Goal: Information Seeking & Learning: Learn about a topic

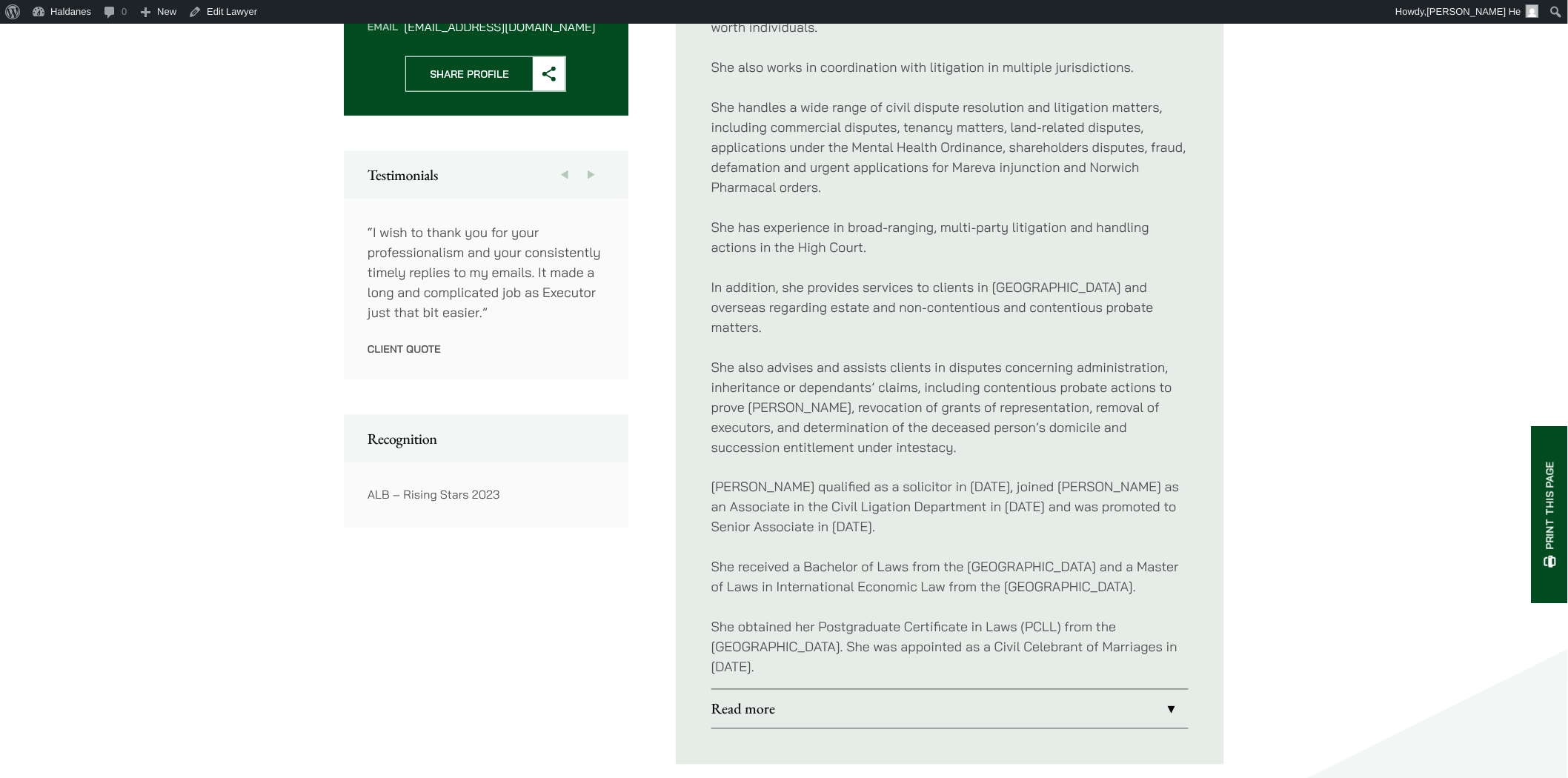
scroll to position [988, 0]
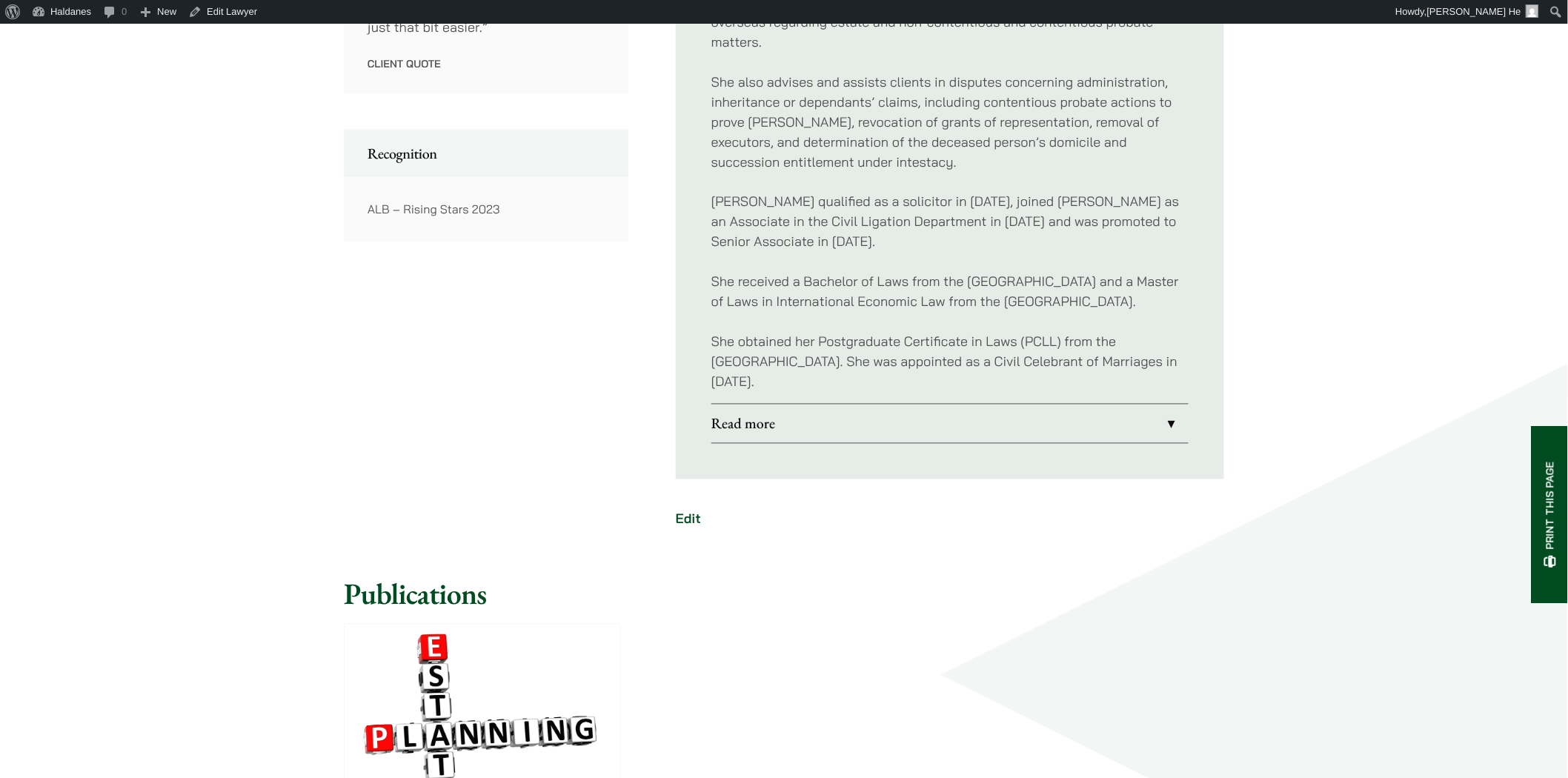
click at [1172, 421] on link "Read more" at bounding box center [950, 423] width 477 height 38
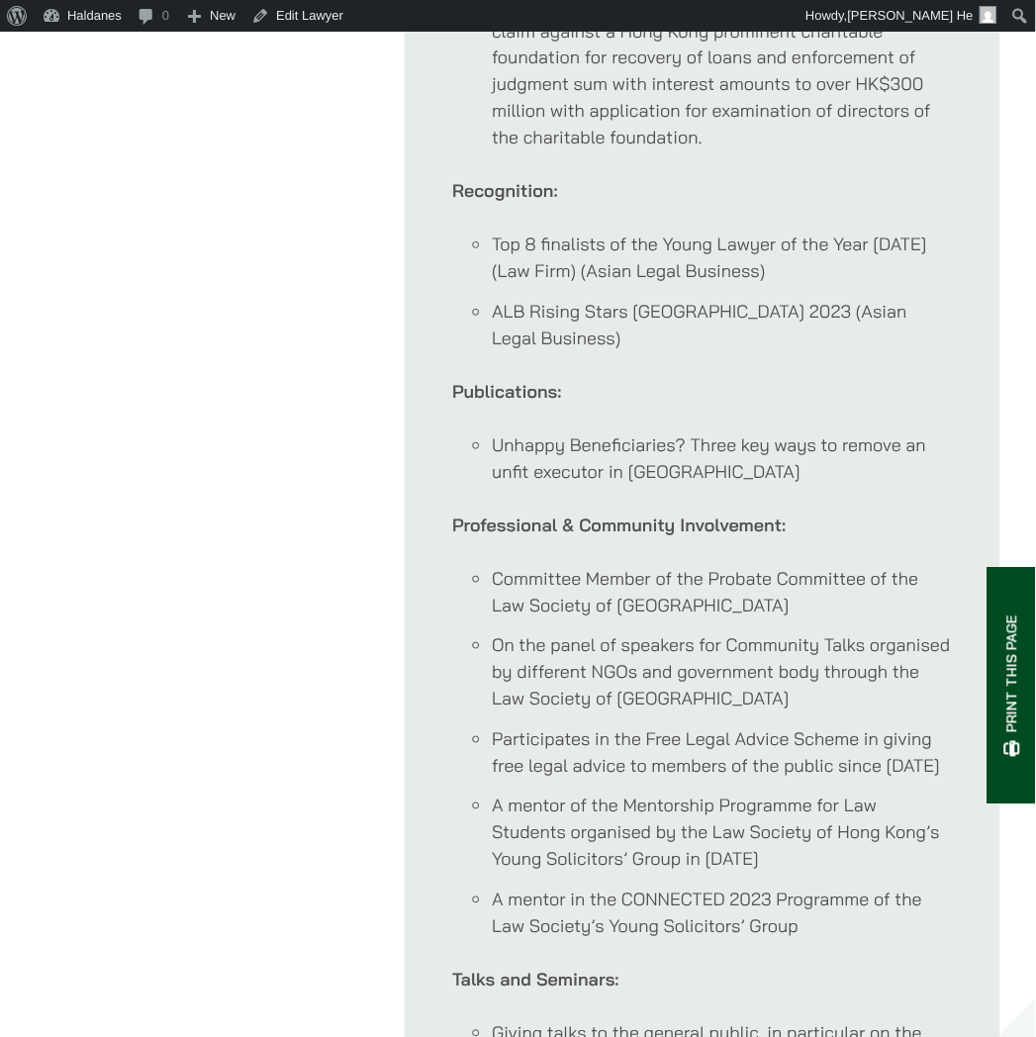
scroll to position [2088, 0]
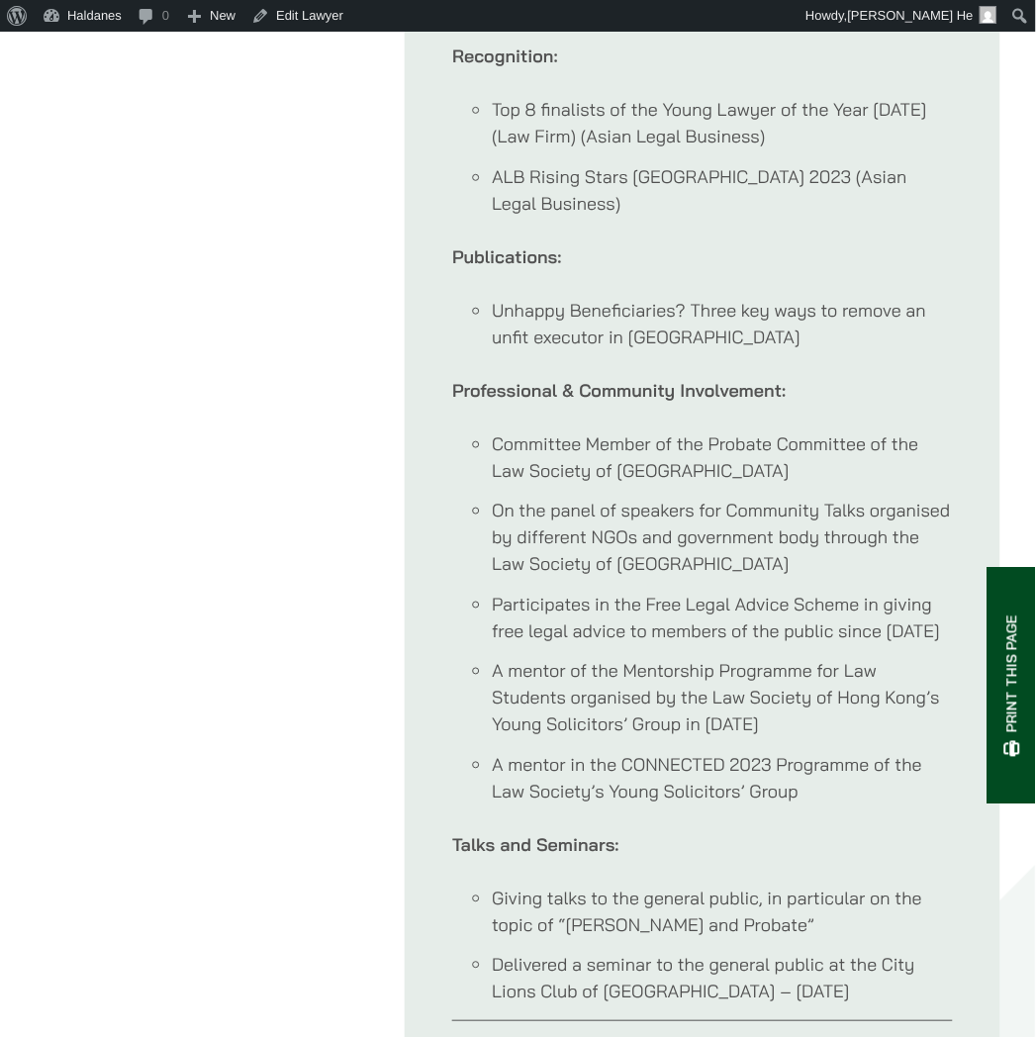
click at [750, 592] on li "Participates in the Free Legal Advice Scheme in giving free legal advice to mem…" at bounding box center [722, 617] width 461 height 53
click at [597, 676] on li "A mentor of the Mentorship Programme for Law Students organised by the Law Soci…" at bounding box center [722, 697] width 461 height 80
click at [736, 760] on li "A mentor in the CONNECTED 2023 Programme of the Law Society’s Young Solicitors’…" at bounding box center [722, 777] width 461 height 53
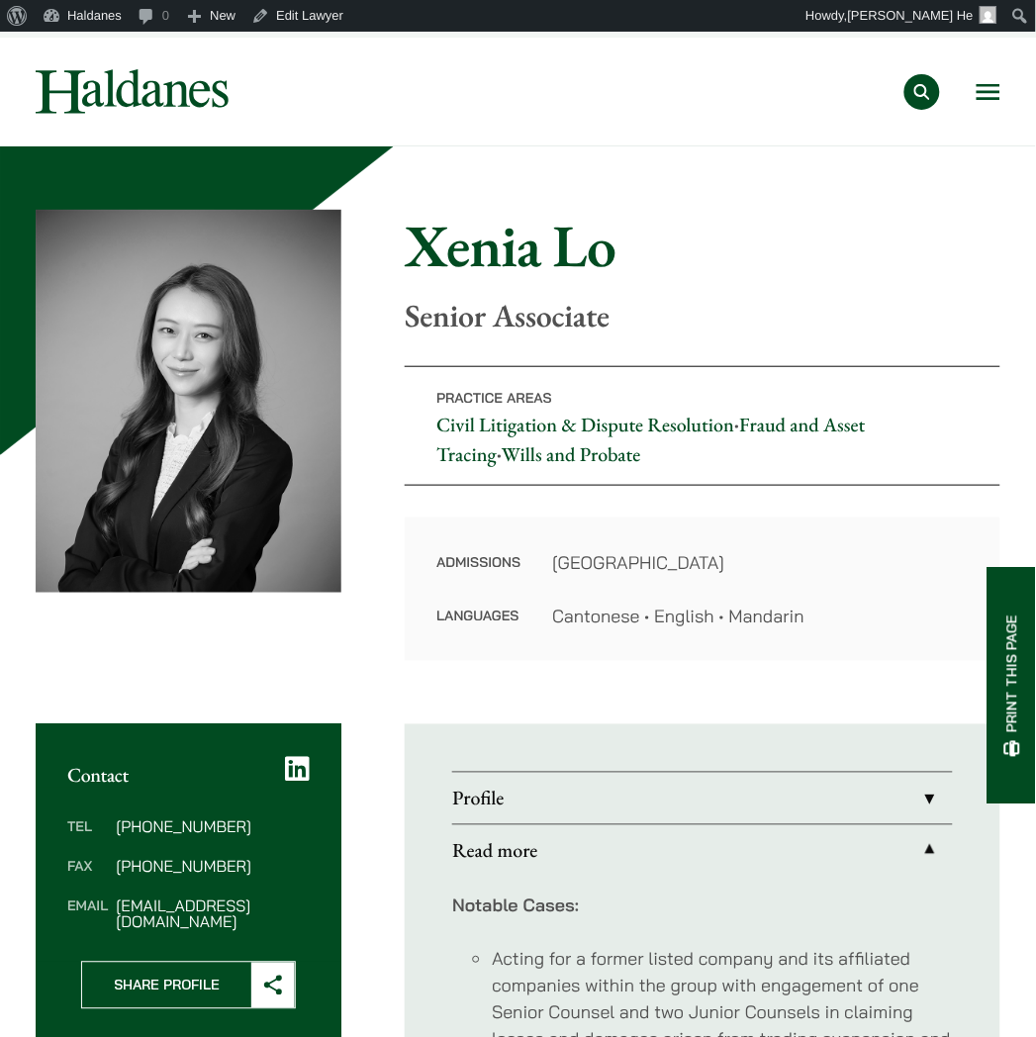
scroll to position [0, 0]
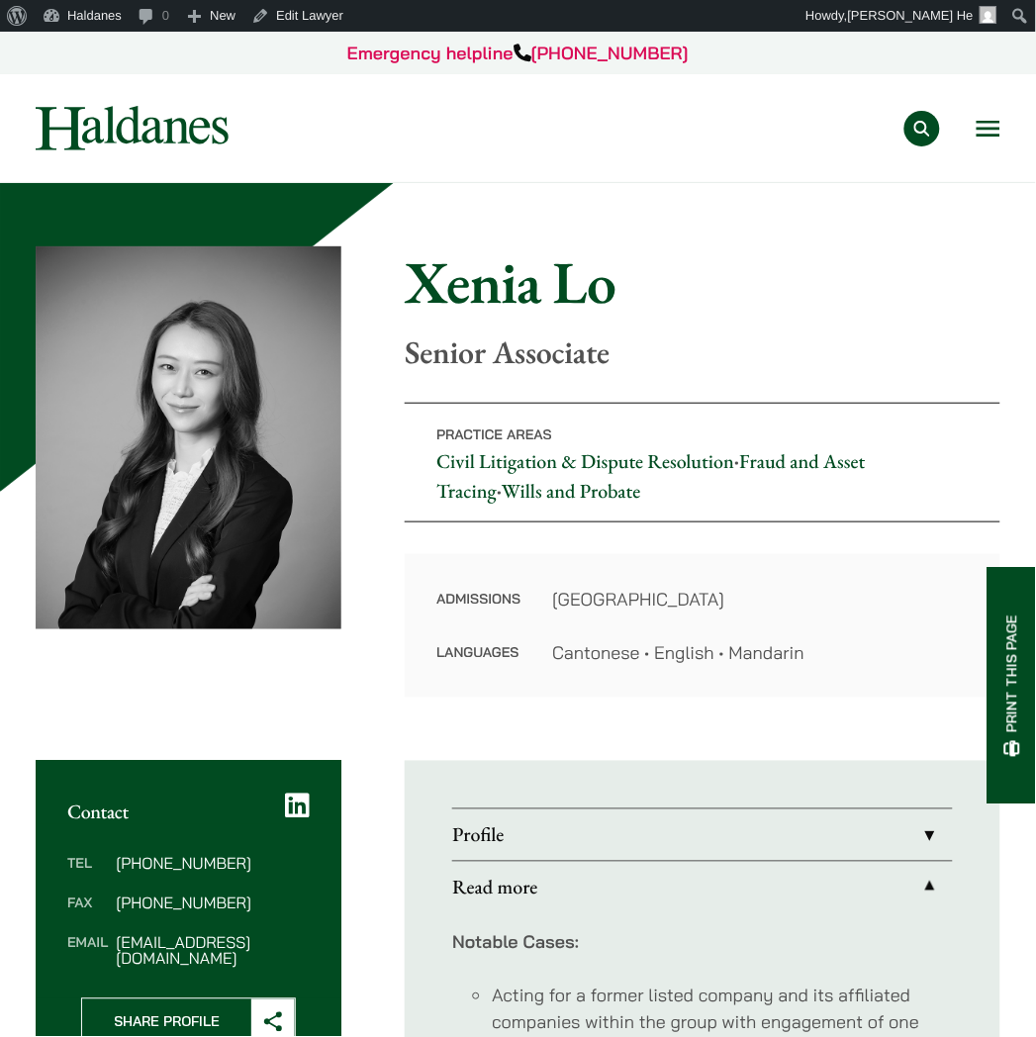
click at [995, 123] on button "Open menu" at bounding box center [988, 129] width 24 height 16
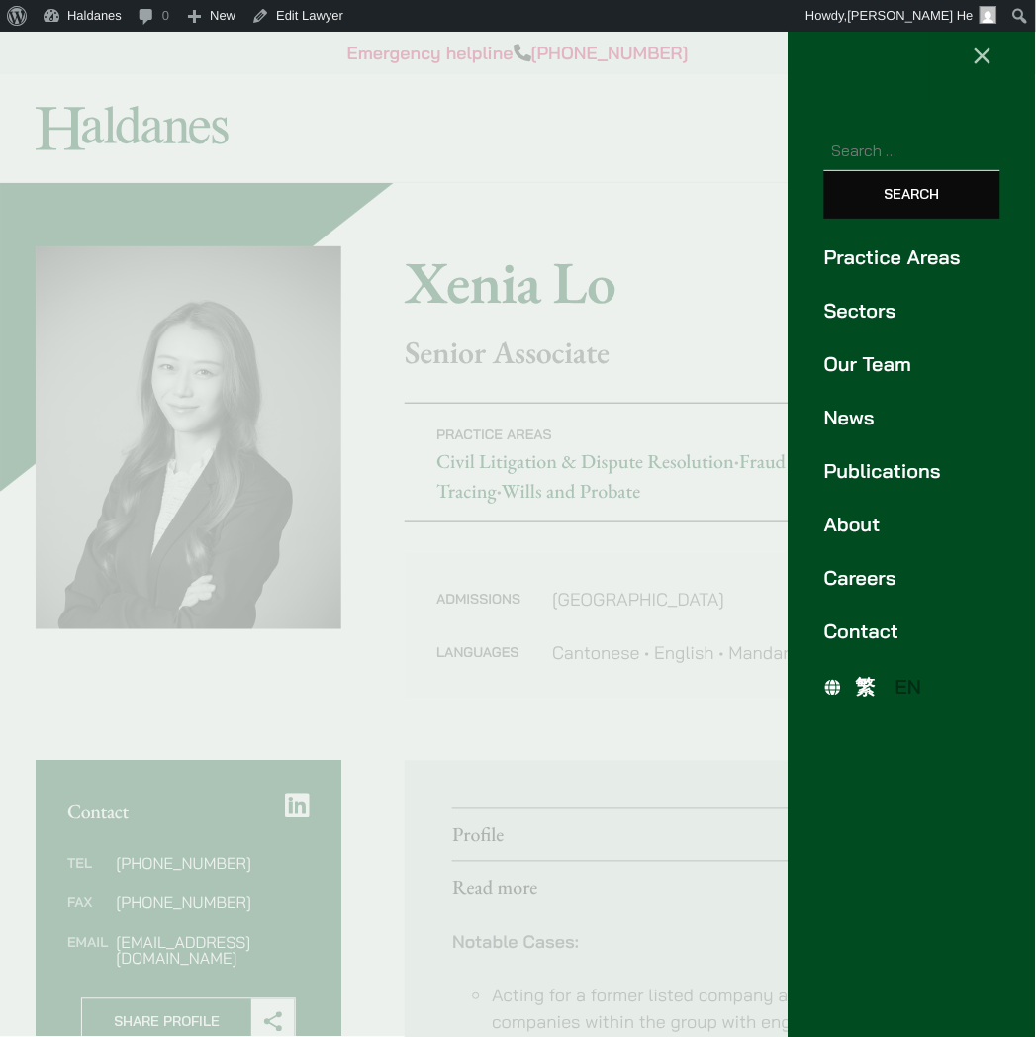
click at [873, 689] on span "繁" at bounding box center [866, 687] width 20 height 25
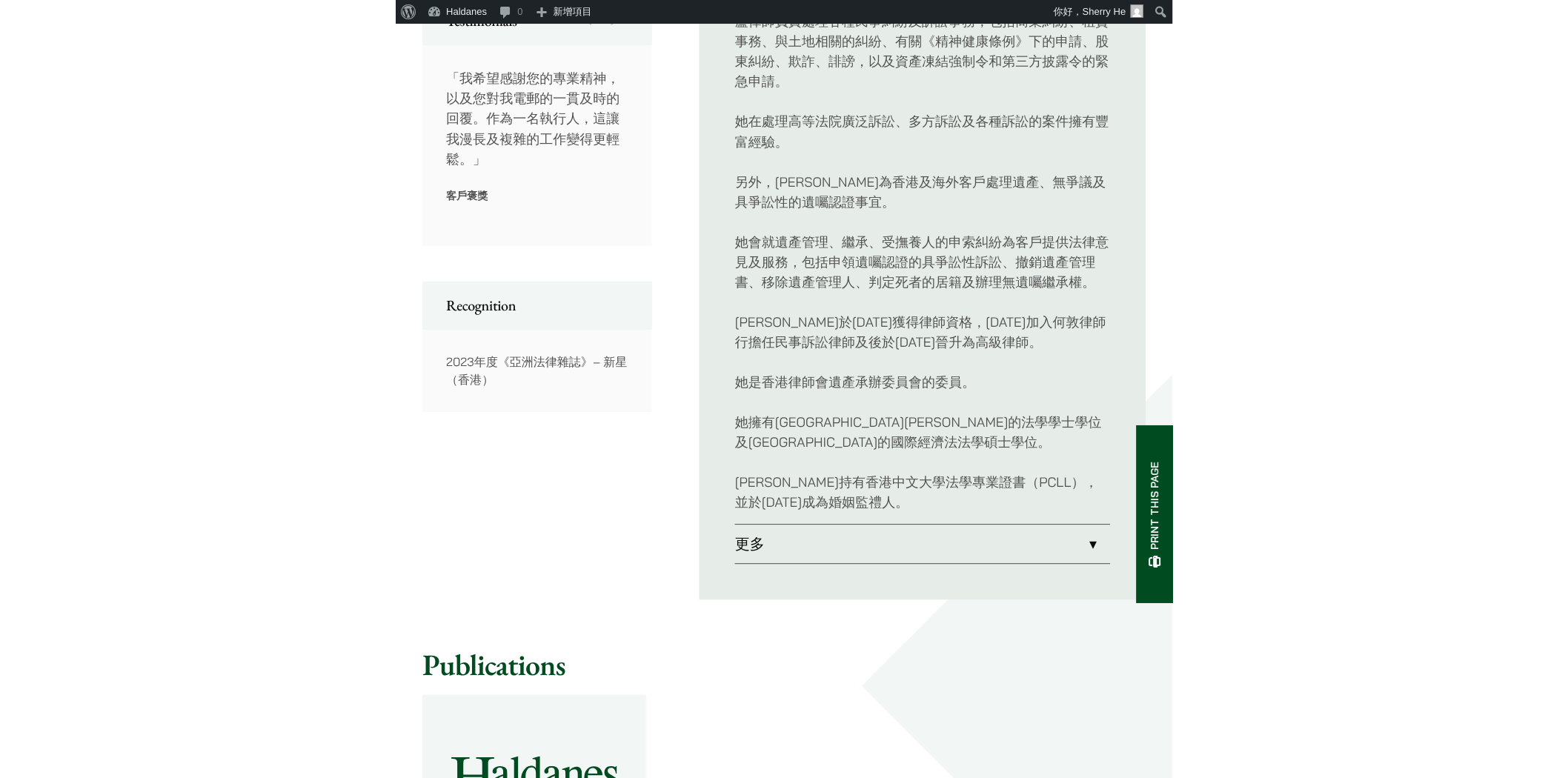
scroll to position [805, 0]
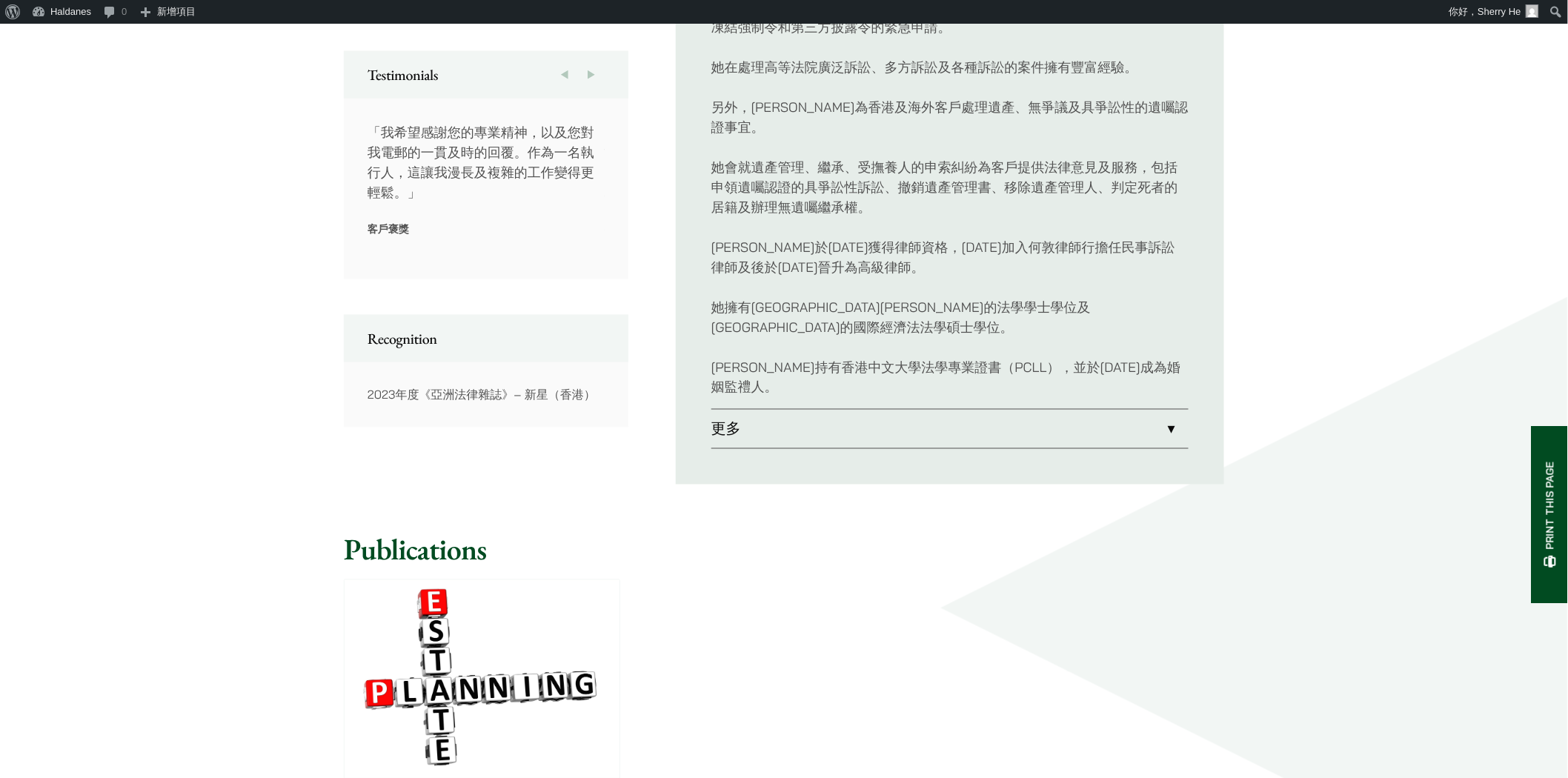
scroll to position [805, 0]
click at [1166, 407] on link "更多" at bounding box center [950, 425] width 477 height 38
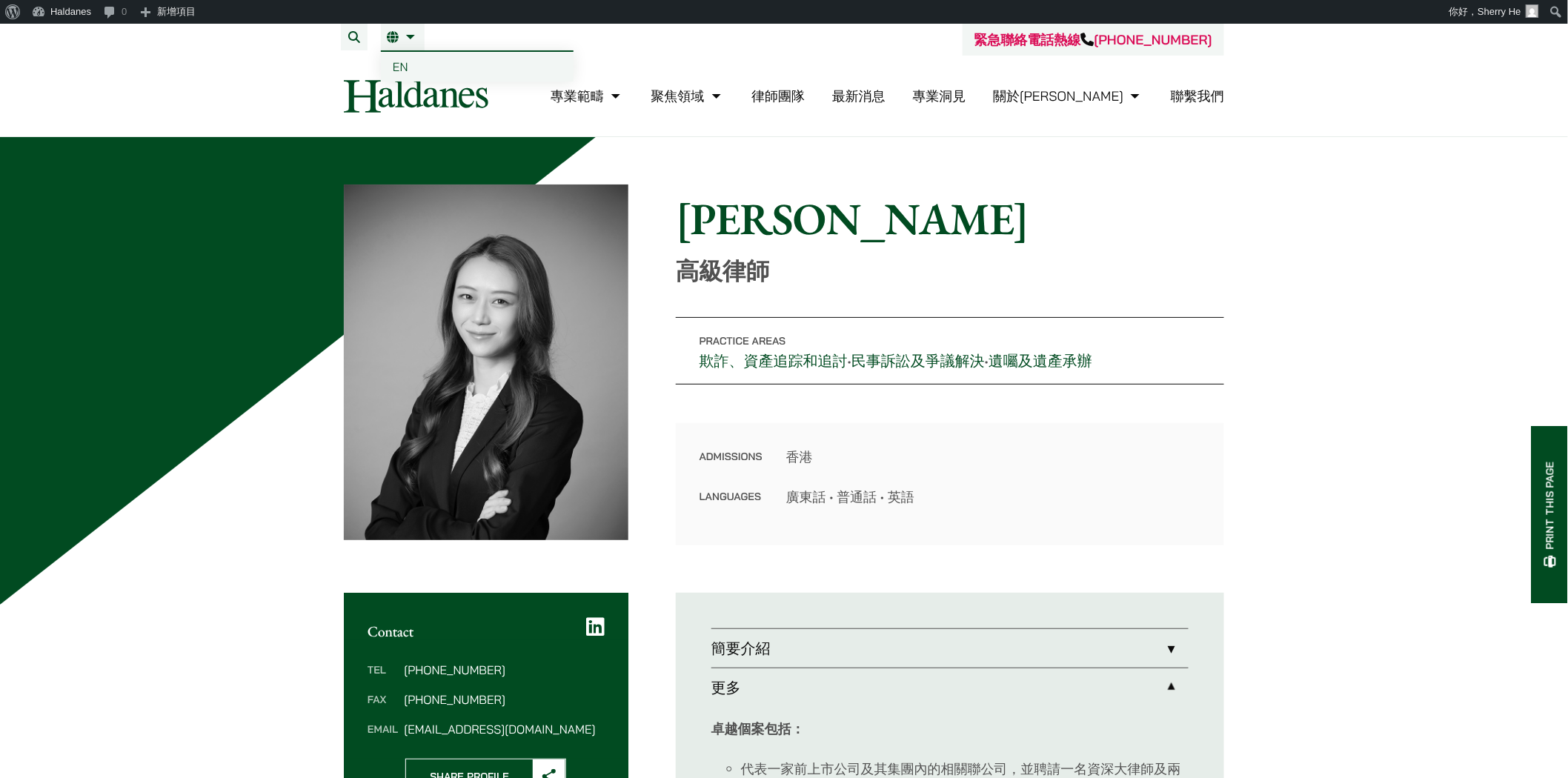
click at [396, 61] on span "EN" at bounding box center [400, 67] width 16 height 15
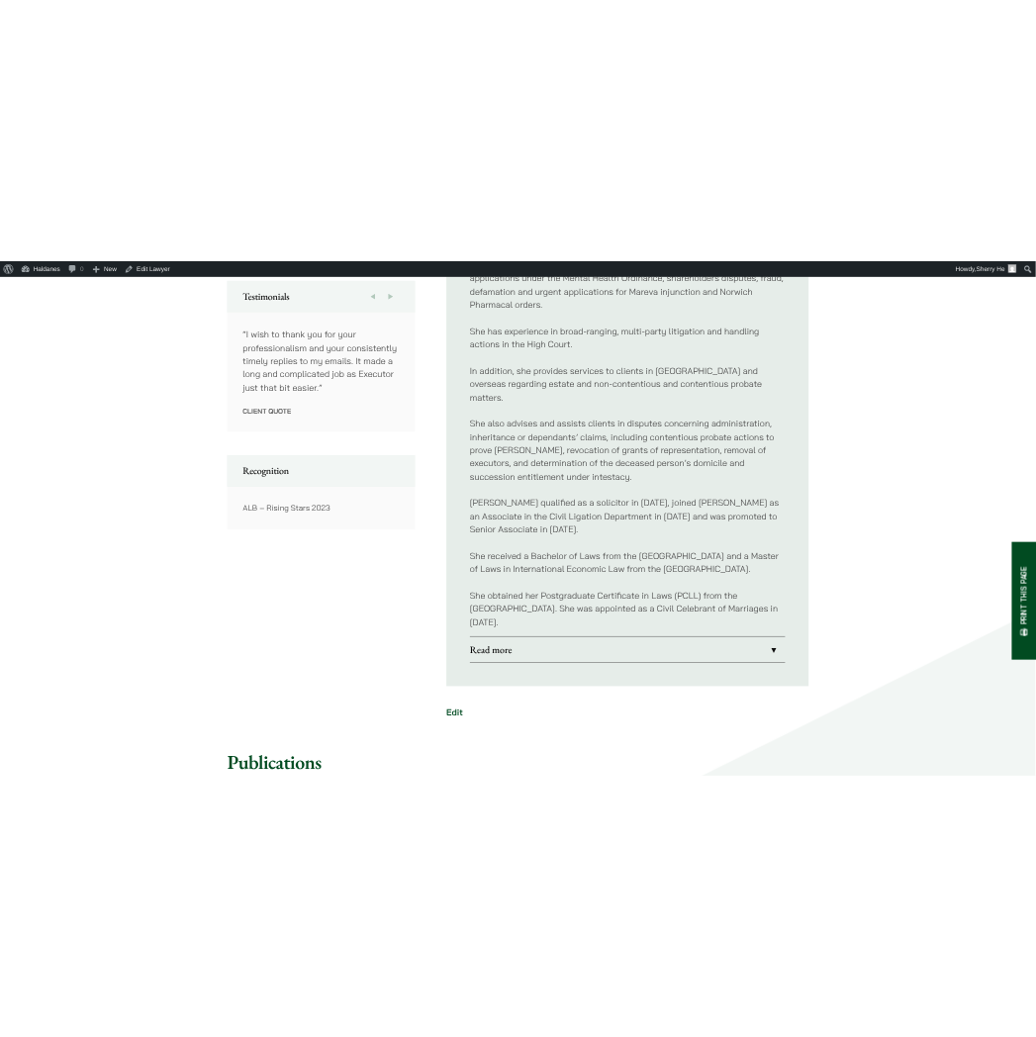
scroll to position [1122, 0]
